Goal: Task Accomplishment & Management: Manage account settings

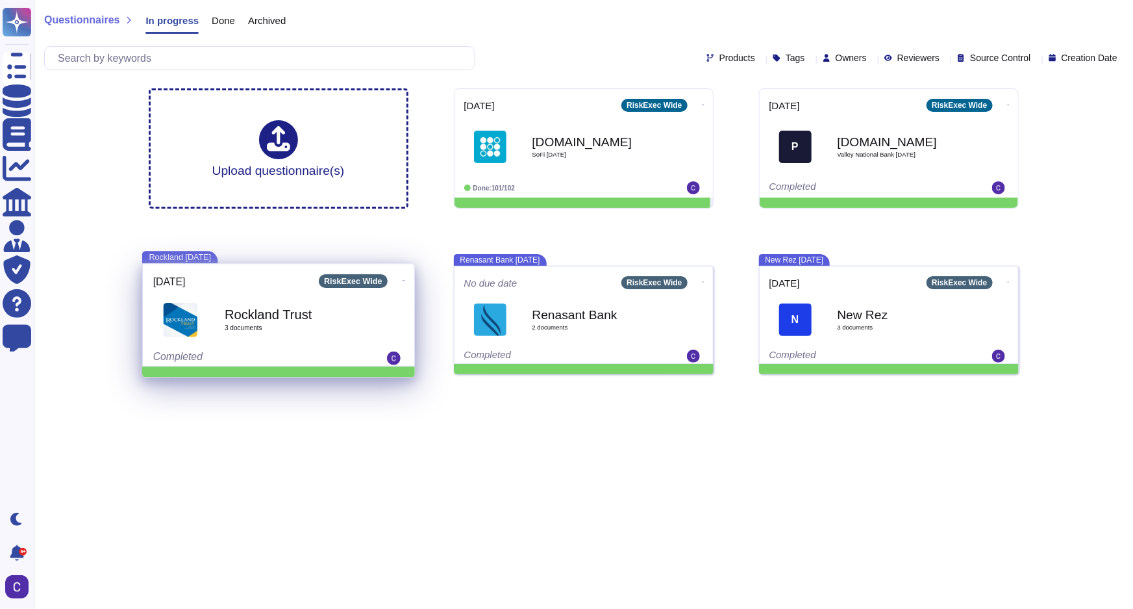
click at [403, 279] on icon at bounding box center [404, 280] width 3 height 3
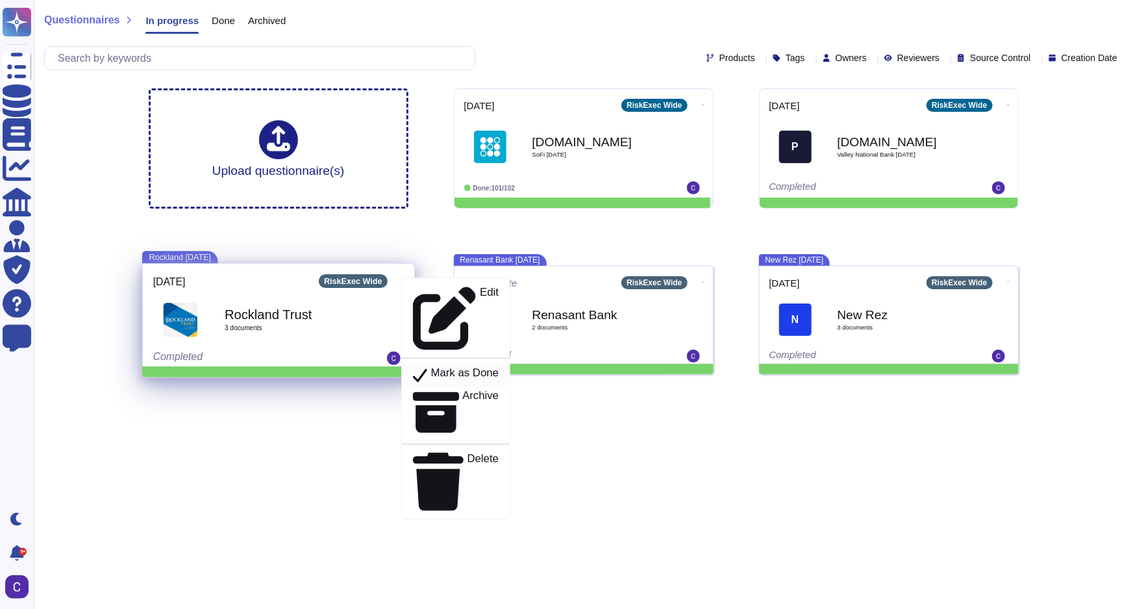
click at [438, 368] on p "Mark as Done" at bounding box center [465, 376] width 68 height 16
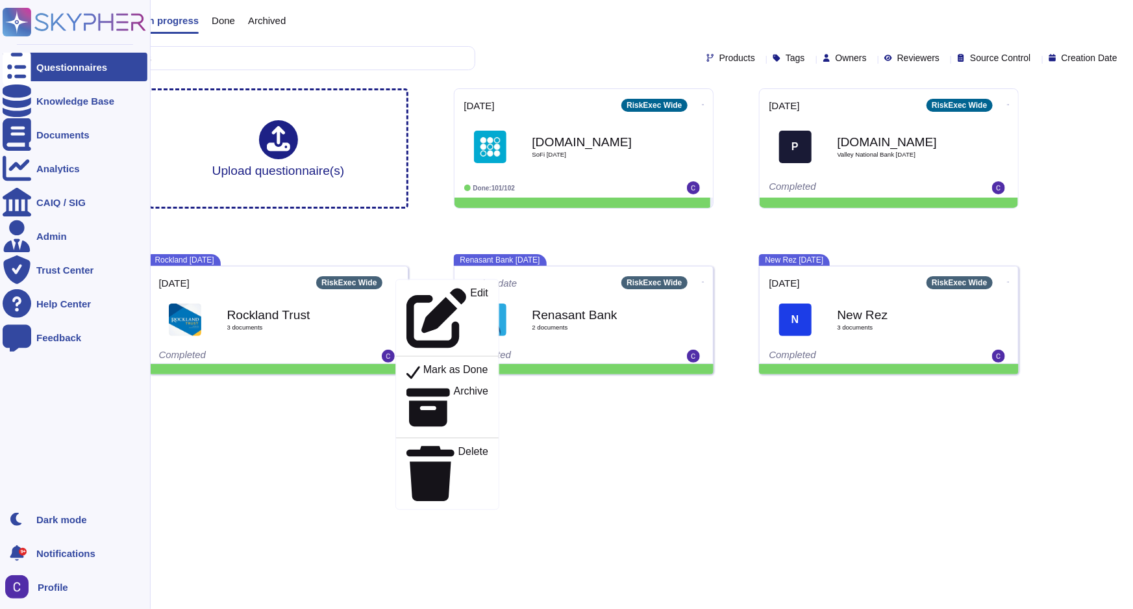
click at [61, 66] on div "Questionnaires" at bounding box center [71, 67] width 71 height 10
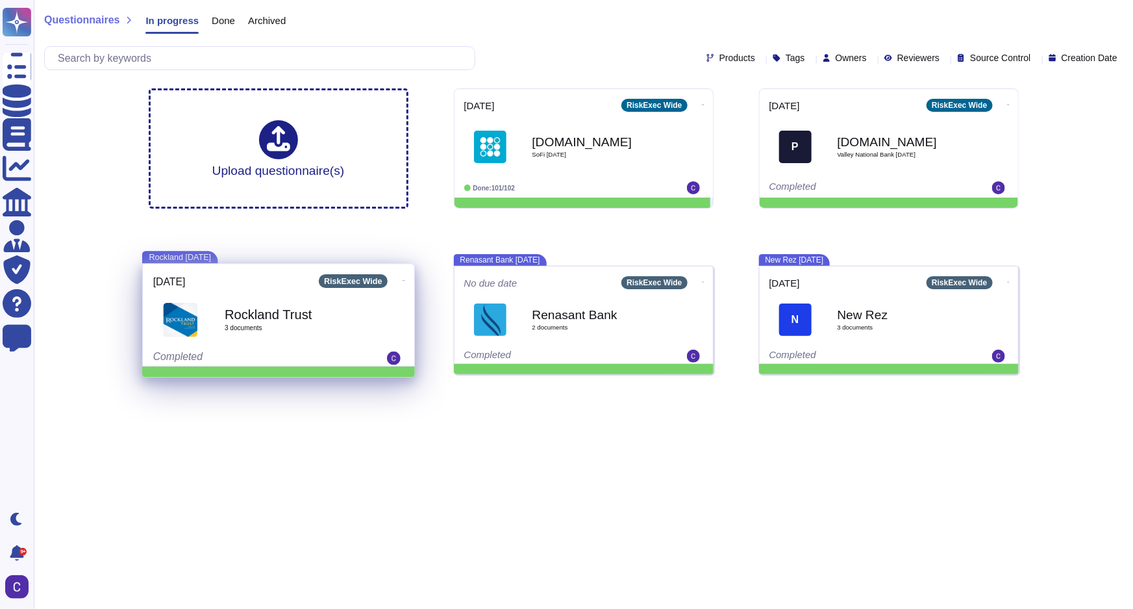
click at [401, 273] on span at bounding box center [403, 279] width 5 height 14
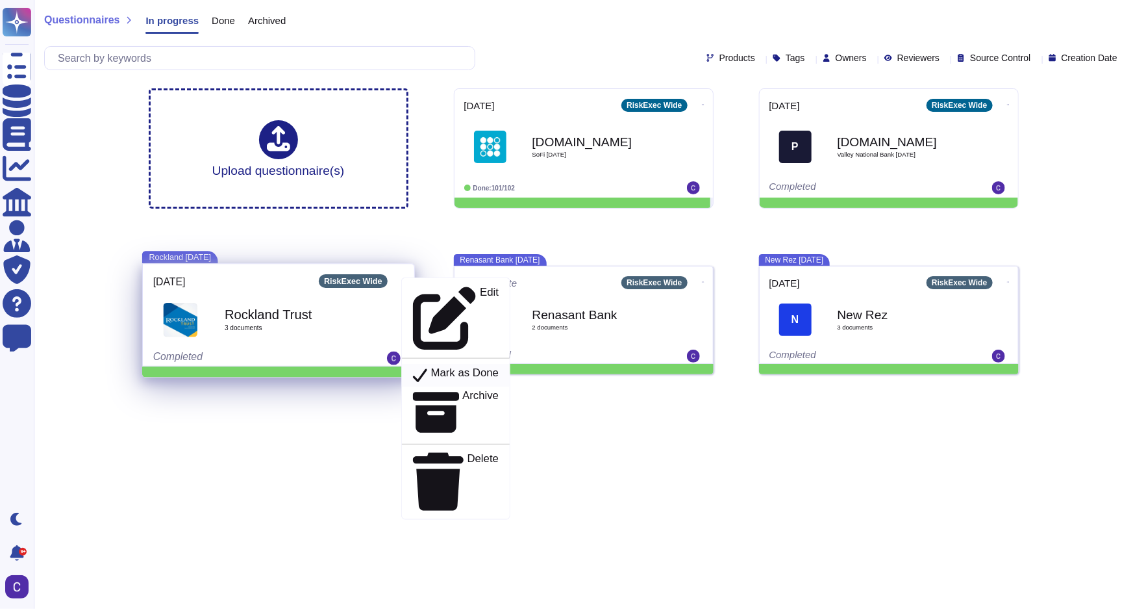
click at [414, 367] on div "Mark as Done" at bounding box center [455, 375] width 86 height 17
click at [472, 368] on p "Mark as Done" at bounding box center [465, 376] width 68 height 16
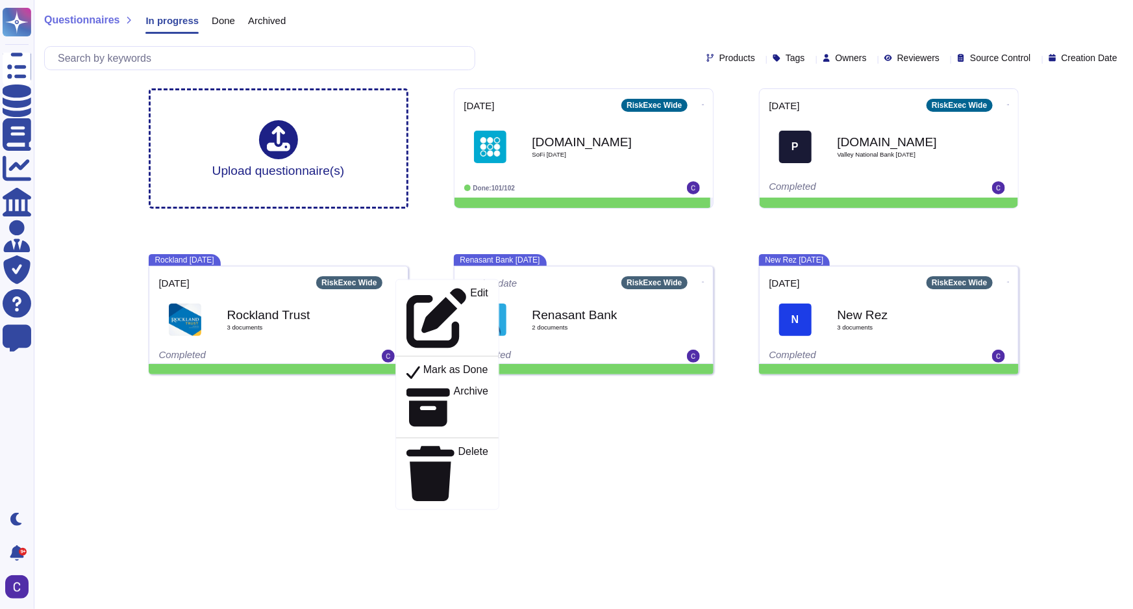
click at [217, 23] on span "Done" at bounding box center [223, 21] width 23 height 10
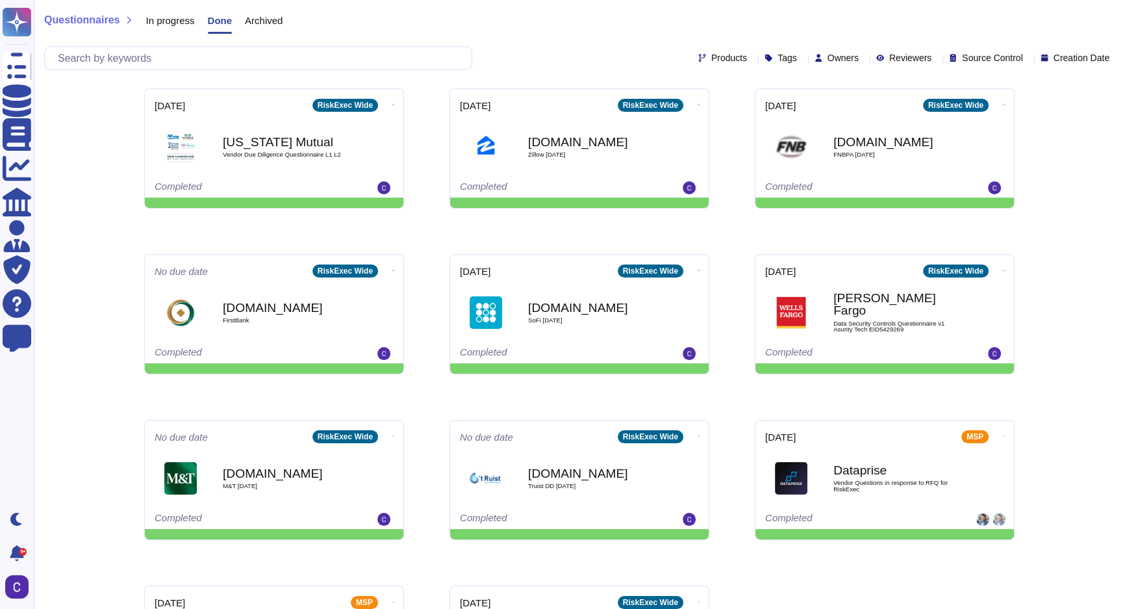
click at [190, 21] on span "In progress" at bounding box center [169, 21] width 49 height 10
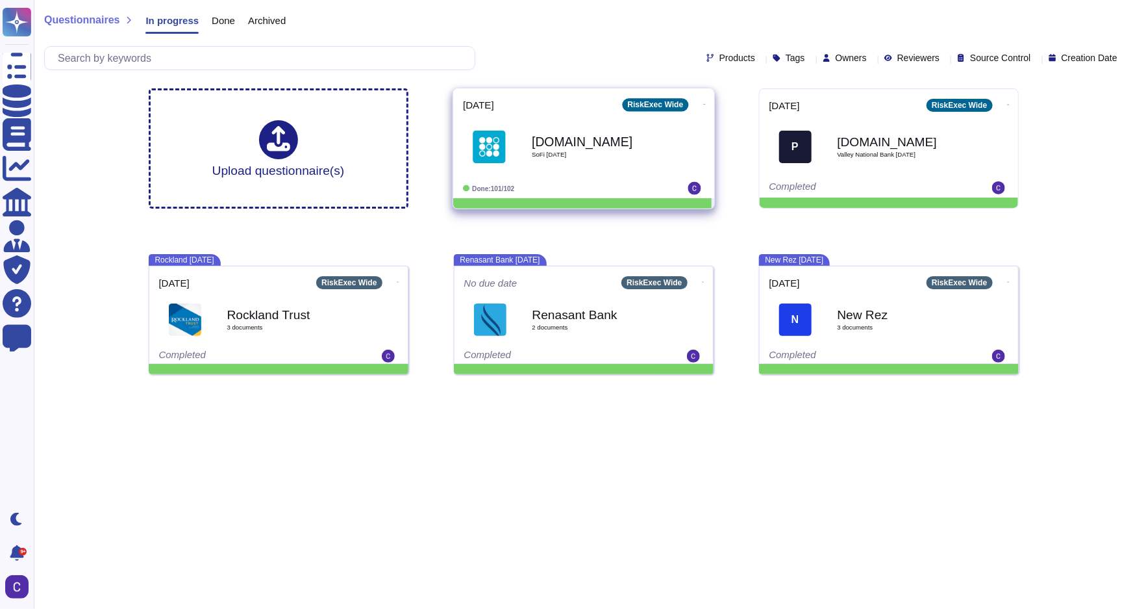
click at [602, 147] on b "[DOMAIN_NAME]" at bounding box center [597, 141] width 131 height 12
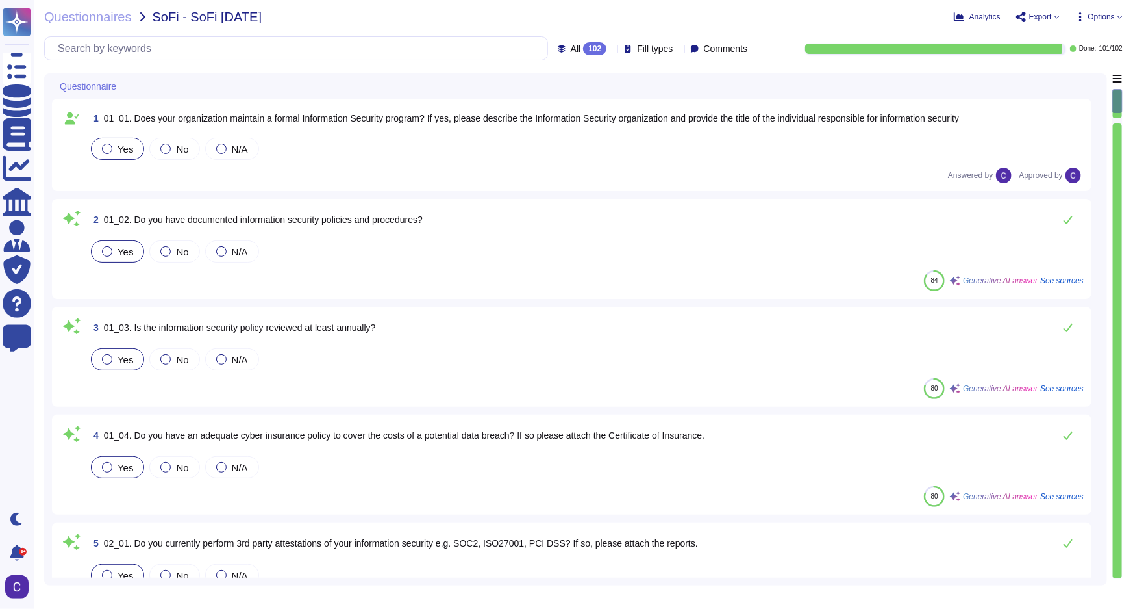
click at [583, 49] on div "102" at bounding box center [594, 48] width 23 height 13
click at [607, 115] on div "To do 1" at bounding box center [601, 114] width 105 height 14
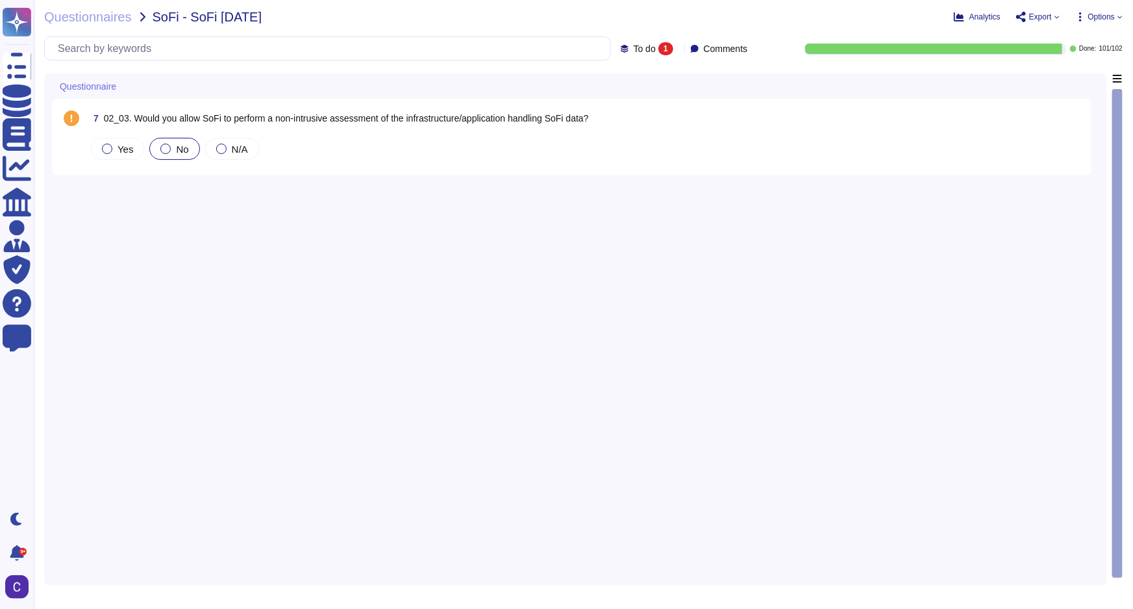
click at [160, 147] on div at bounding box center [165, 149] width 10 height 10
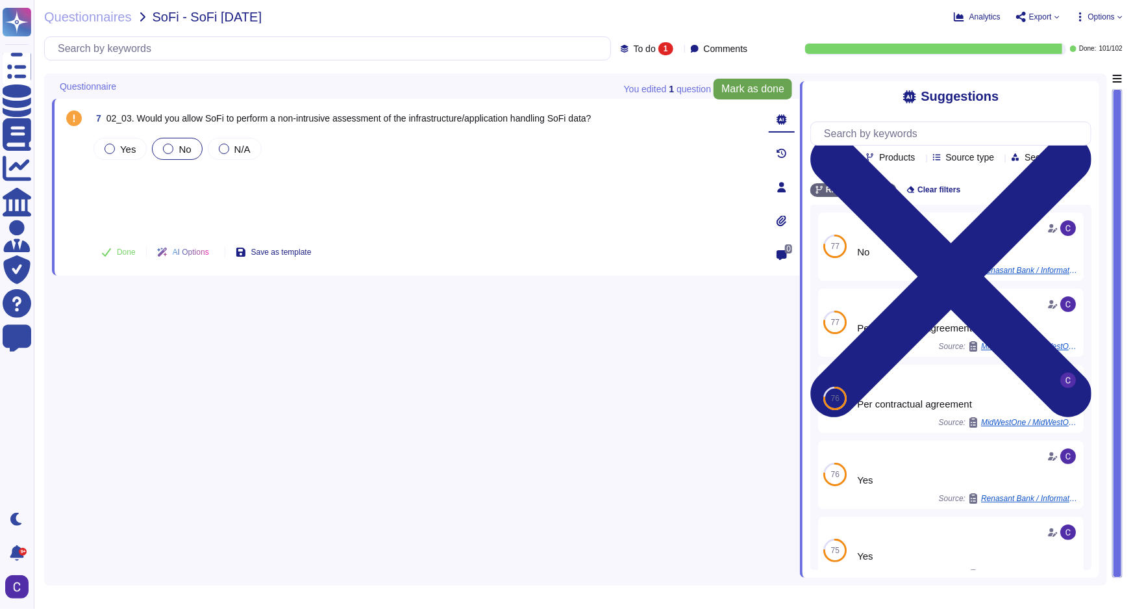
click at [753, 97] on button "Mark as done" at bounding box center [753, 89] width 79 height 21
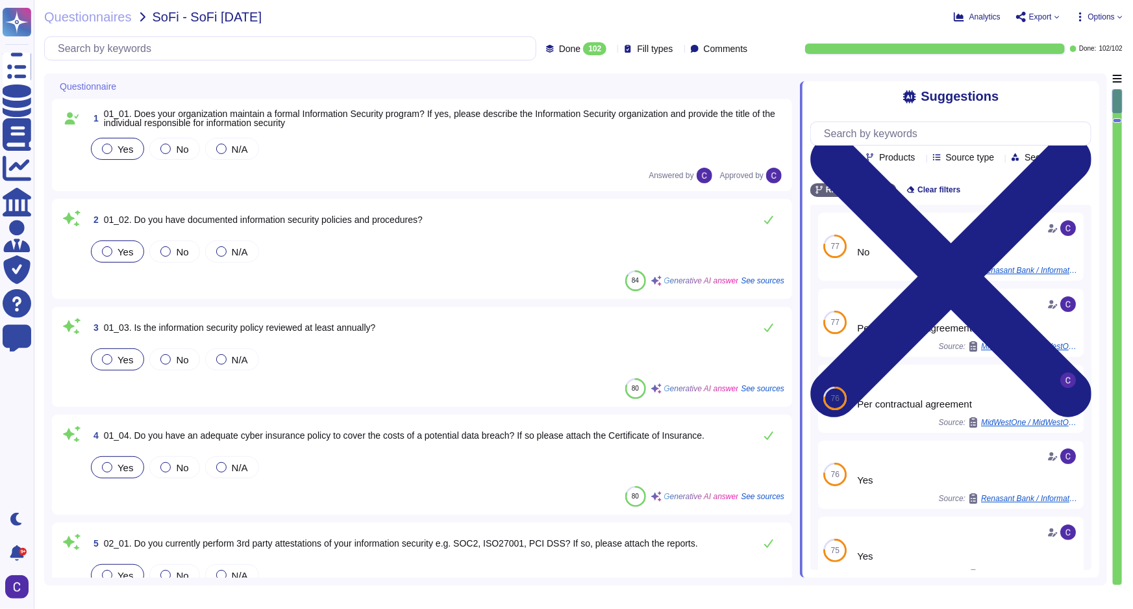
click at [1114, 14] on span "Options" at bounding box center [1102, 17] width 27 height 8
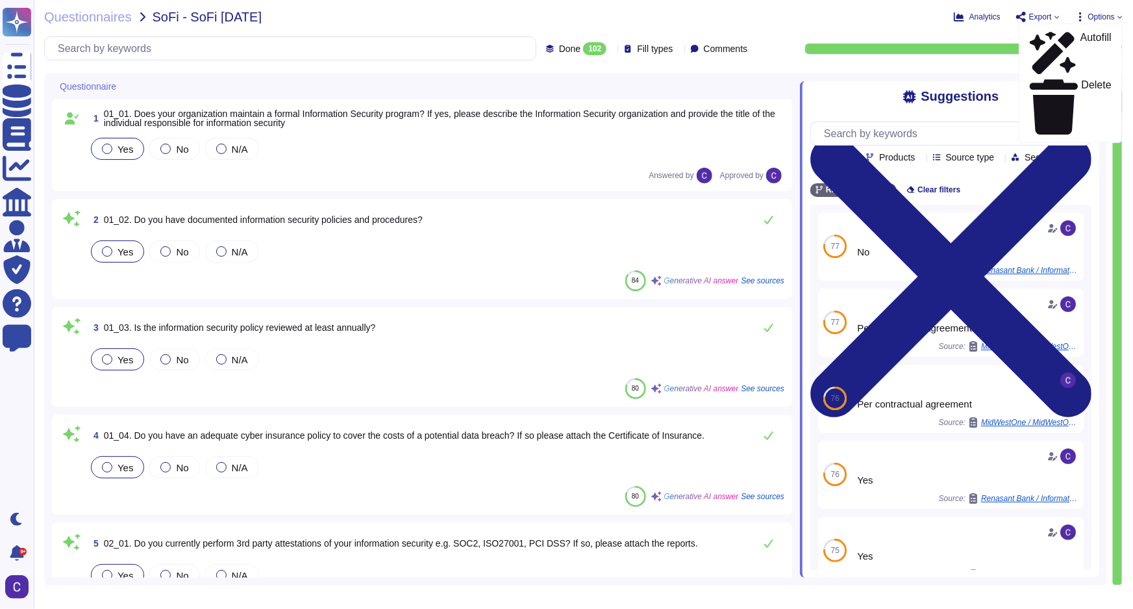
click at [1028, 14] on span "Export" at bounding box center [1038, 17] width 44 height 10
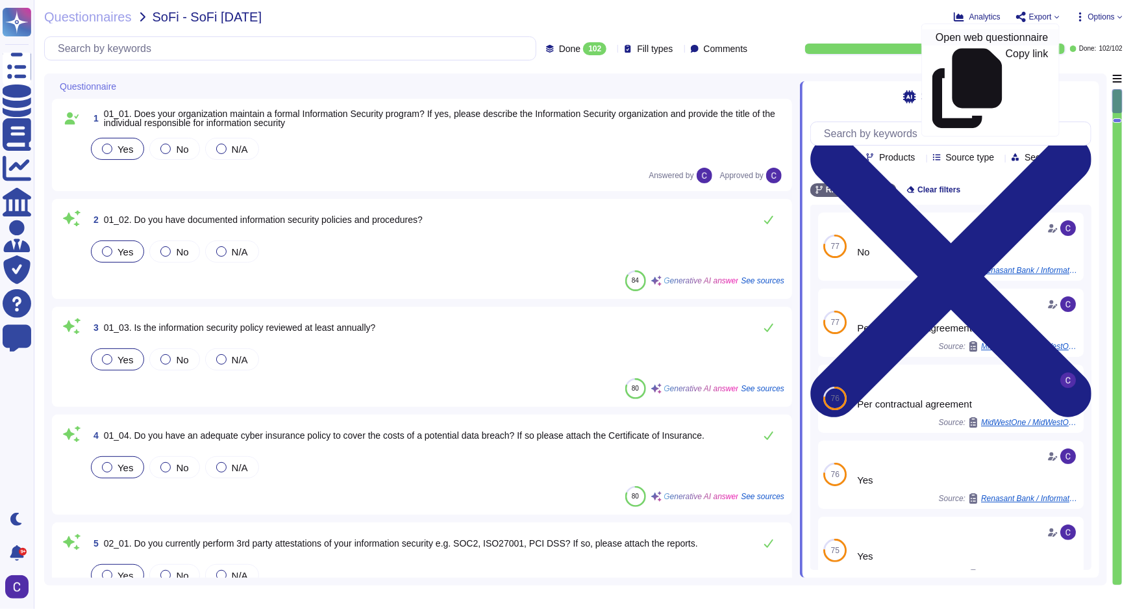
click at [1017, 34] on p "Open web questionnaire" at bounding box center [992, 37] width 112 height 10
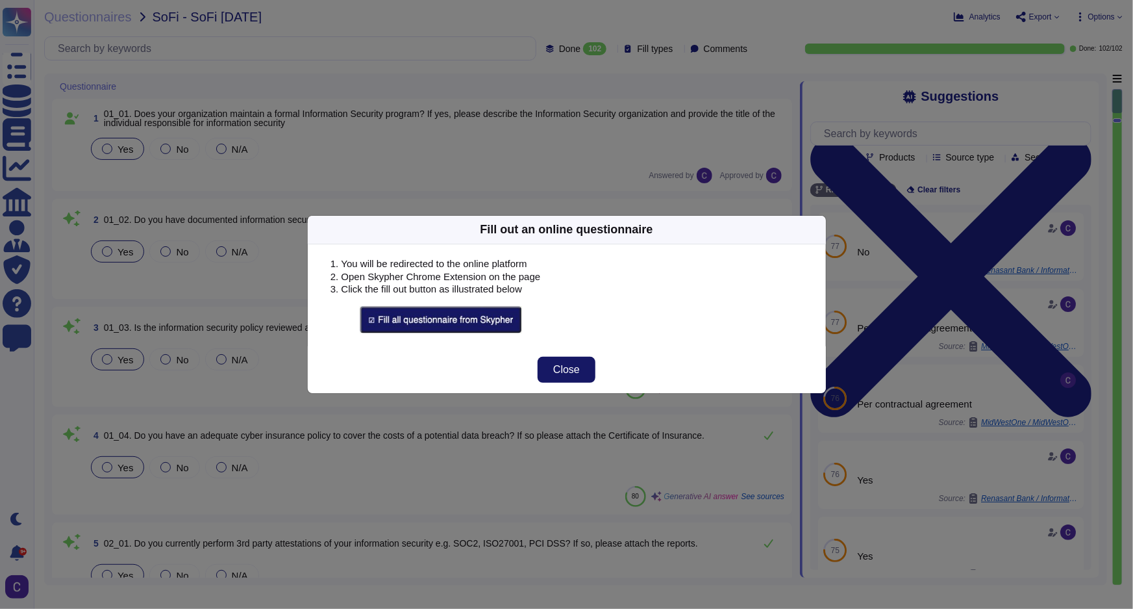
click at [579, 368] on span "Close" at bounding box center [566, 369] width 27 height 10
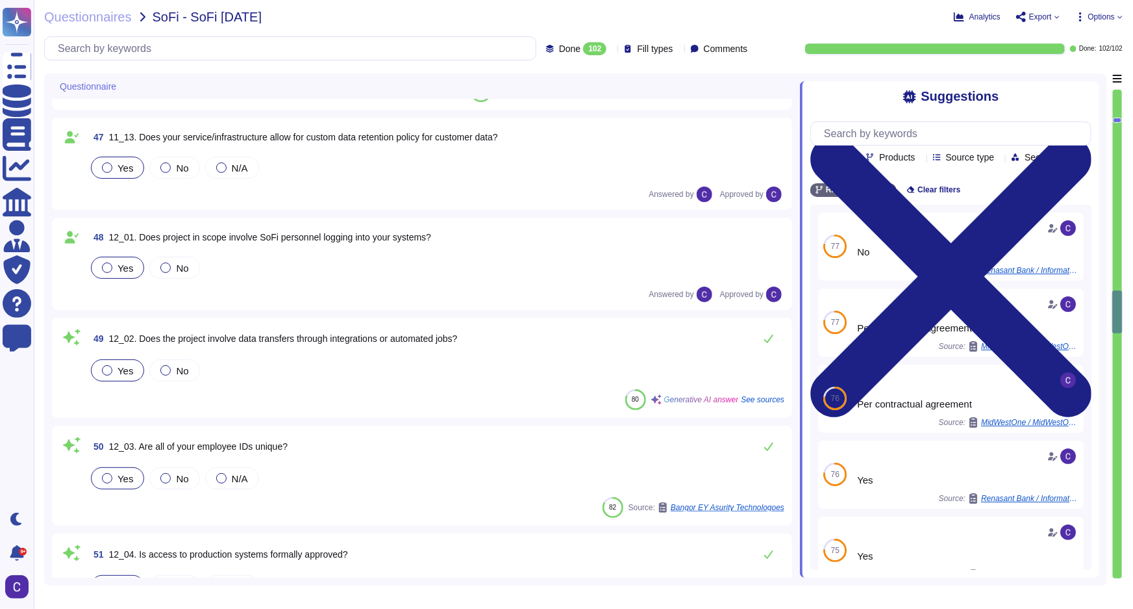
scroll to position [4546, 0]
